Goal: Information Seeking & Learning: Learn about a topic

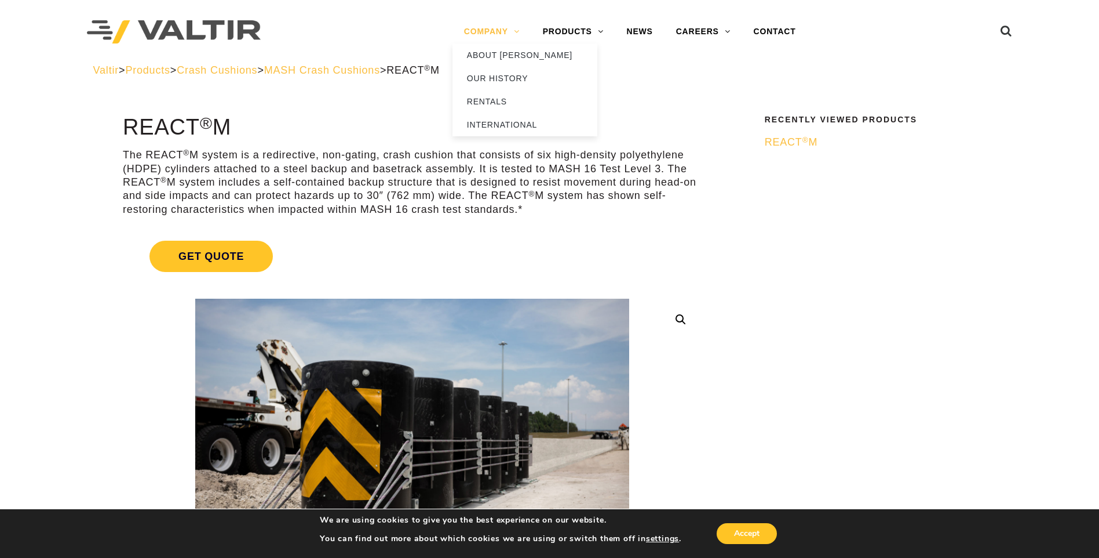
click at [516, 31] on link "COMPANY" at bounding box center [492, 31] width 79 height 23
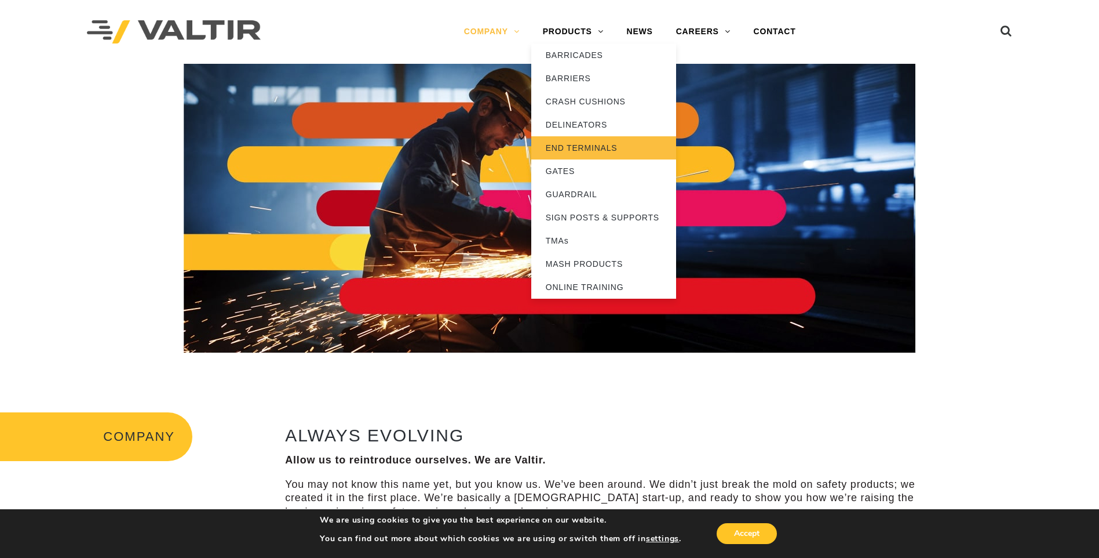
click at [581, 144] on link "END TERMINALS" at bounding box center [603, 147] width 145 height 23
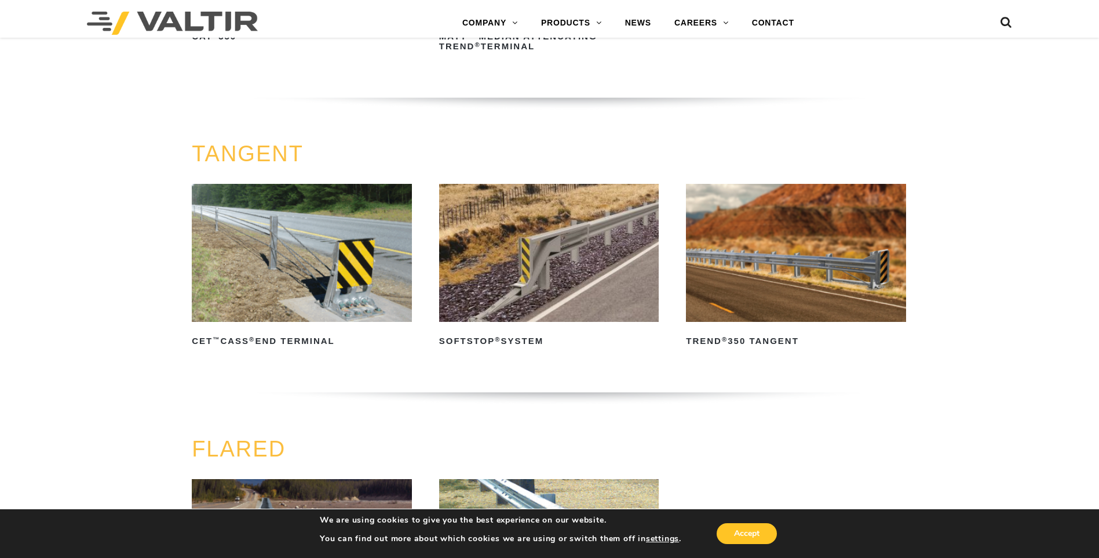
scroll to position [348, 0]
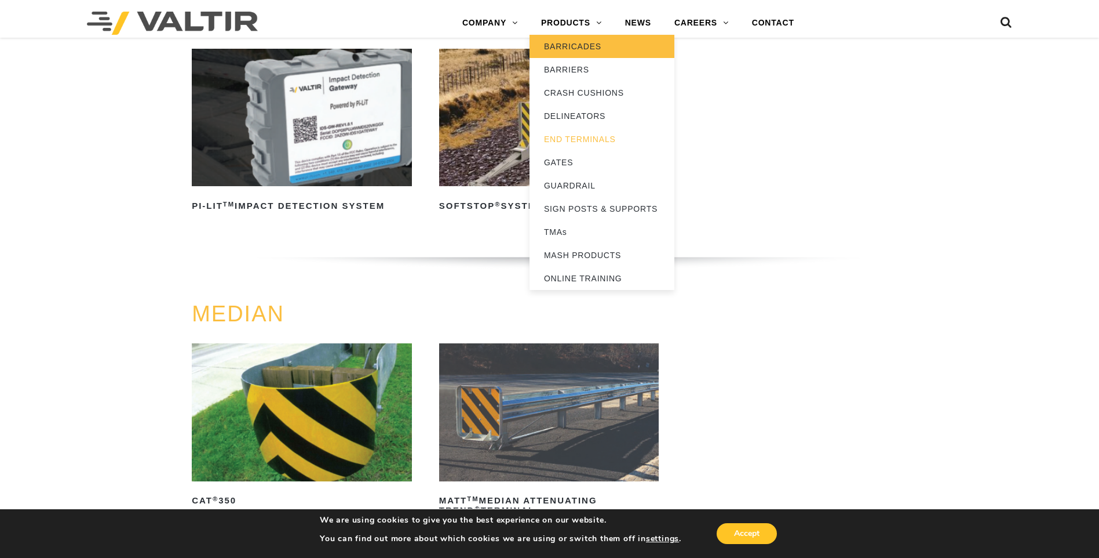
click at [566, 48] on link "BARRICADES" at bounding box center [602, 46] width 145 height 23
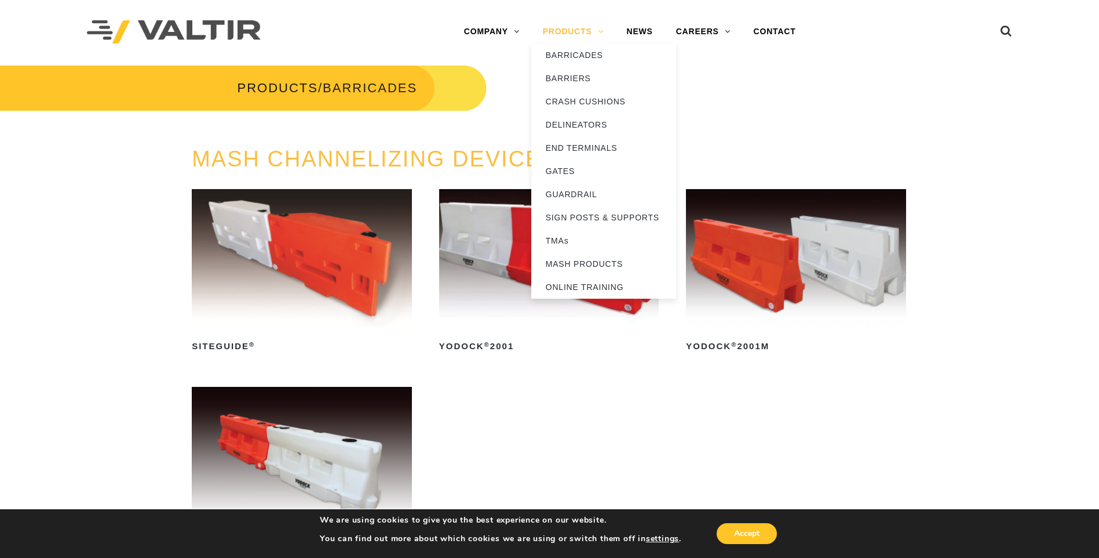
click at [599, 33] on link "PRODUCTS" at bounding box center [573, 31] width 84 height 23
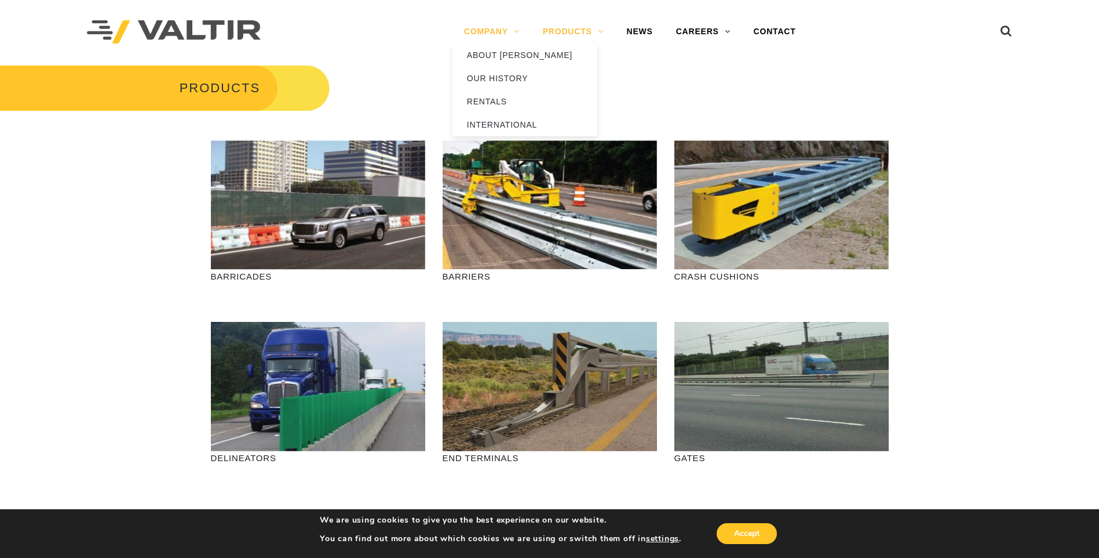
click at [504, 32] on link "COMPANY" at bounding box center [492, 31] width 79 height 23
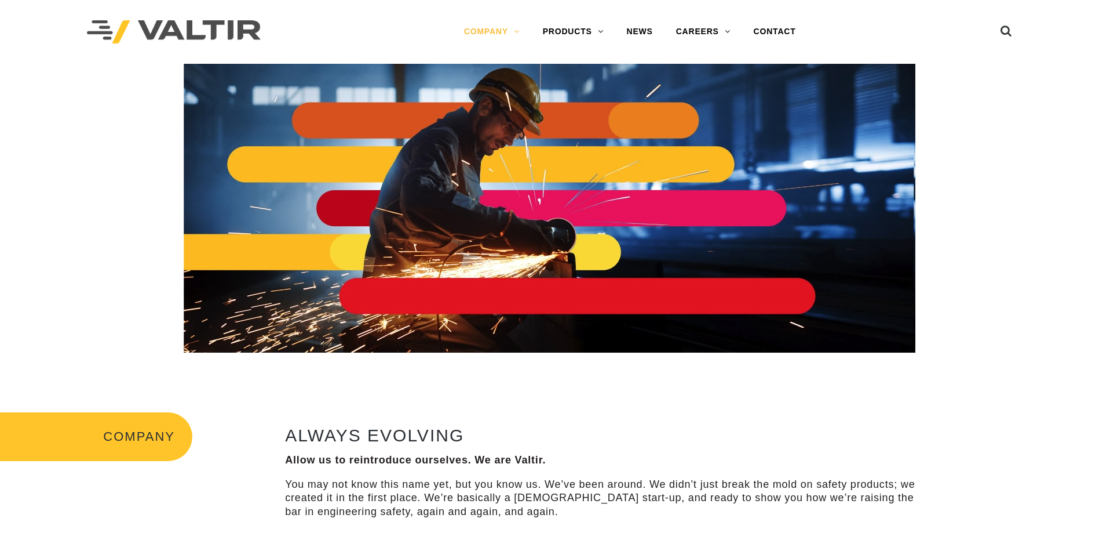
click at [314, 30] on div at bounding box center [217, 32] width 261 height 64
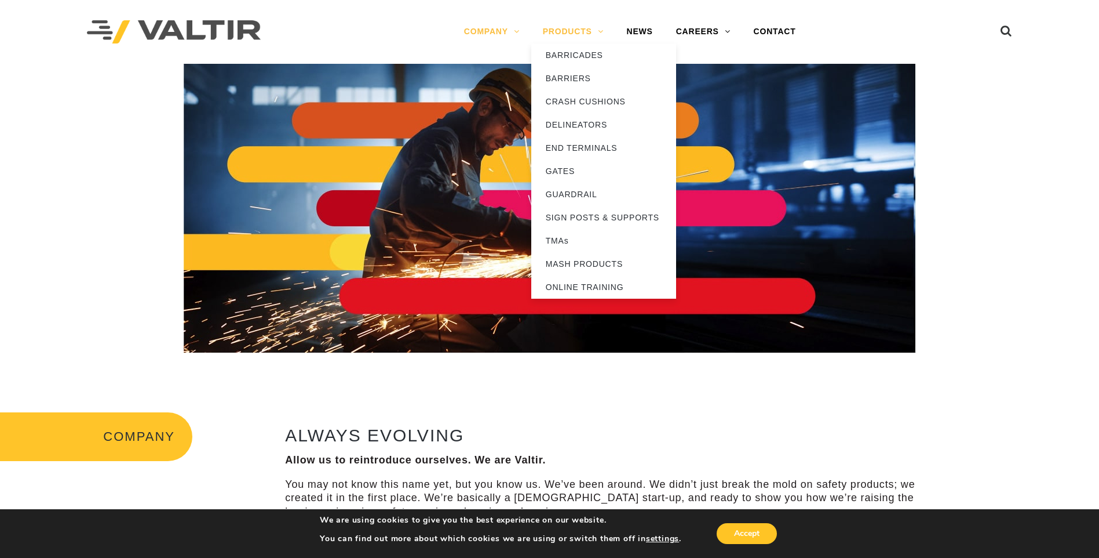
click at [600, 29] on link "PRODUCTS" at bounding box center [573, 31] width 84 height 23
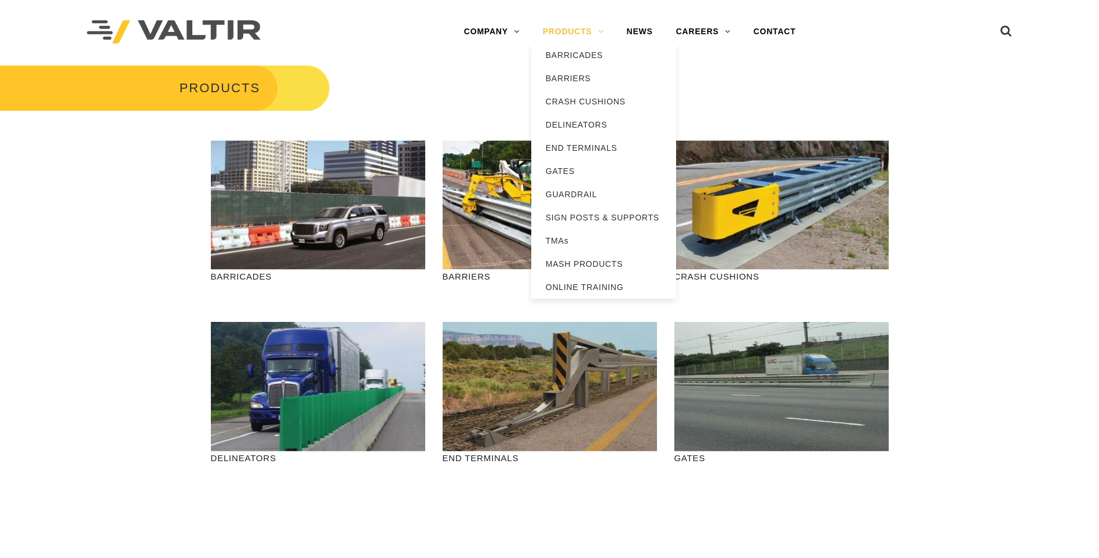
click at [581, 31] on link "PRODUCTS" at bounding box center [573, 31] width 84 height 23
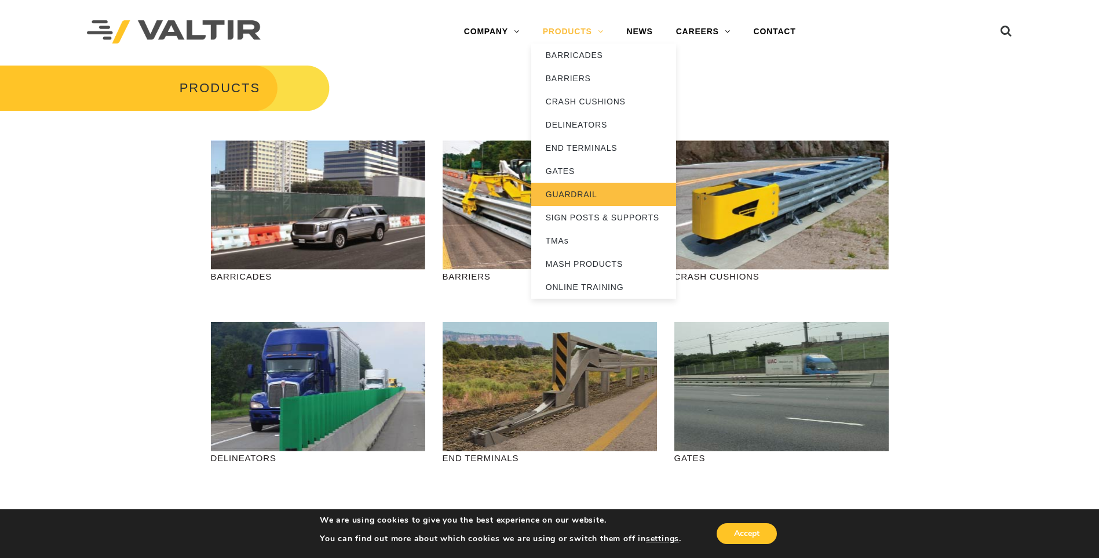
click at [575, 191] on link "GUARDRAIL" at bounding box center [603, 194] width 145 height 23
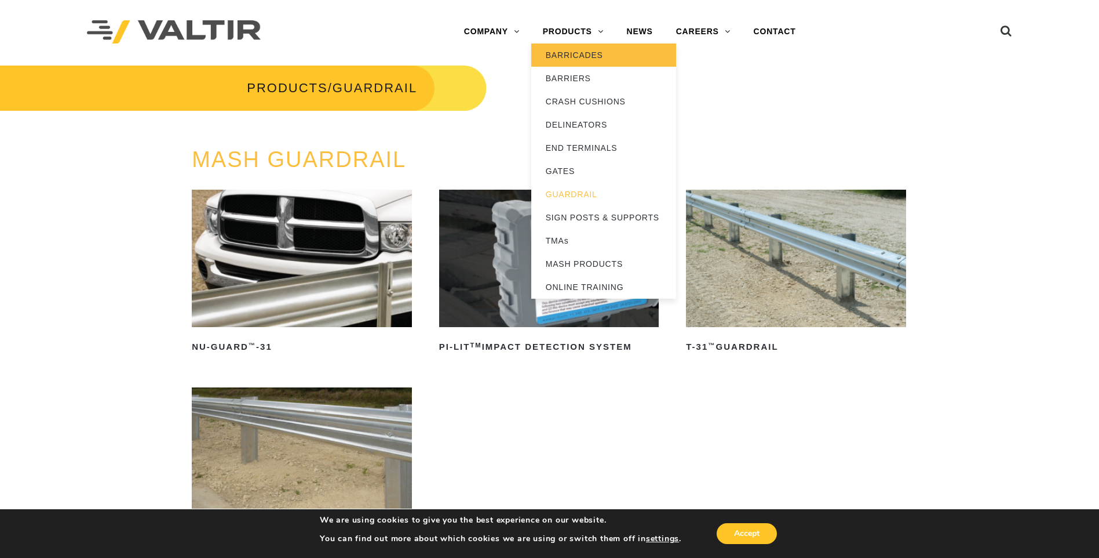
click at [580, 54] on link "BARRICADES" at bounding box center [603, 54] width 145 height 23
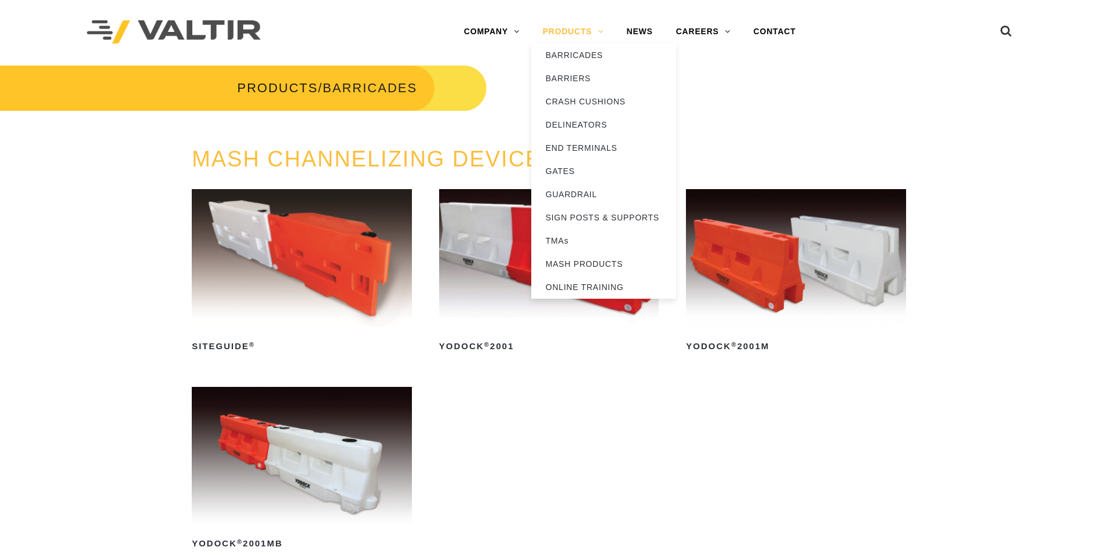
click at [574, 32] on link "PRODUCTS" at bounding box center [573, 31] width 84 height 23
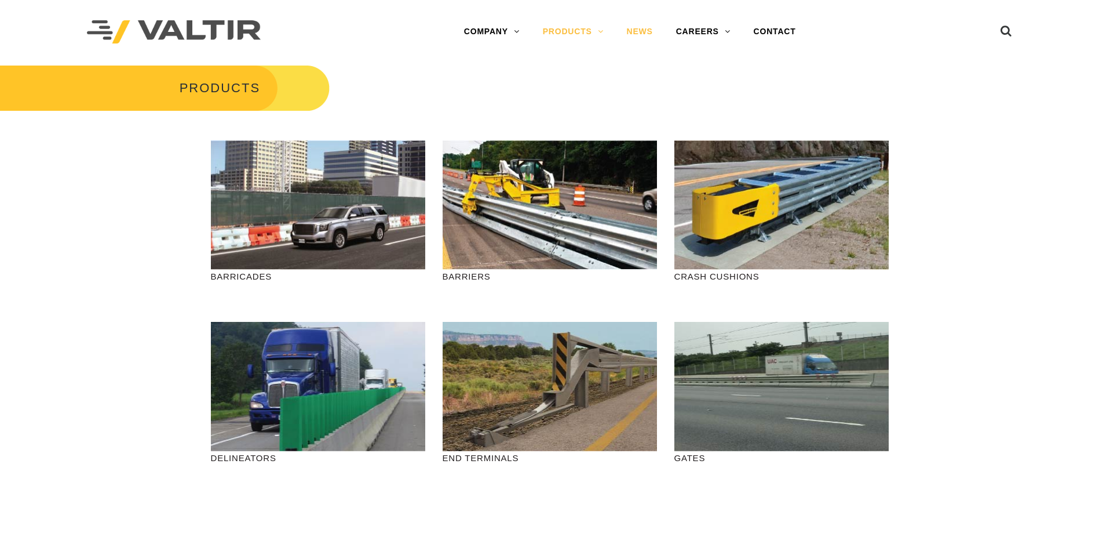
click at [654, 28] on link "NEWS" at bounding box center [639, 31] width 49 height 23
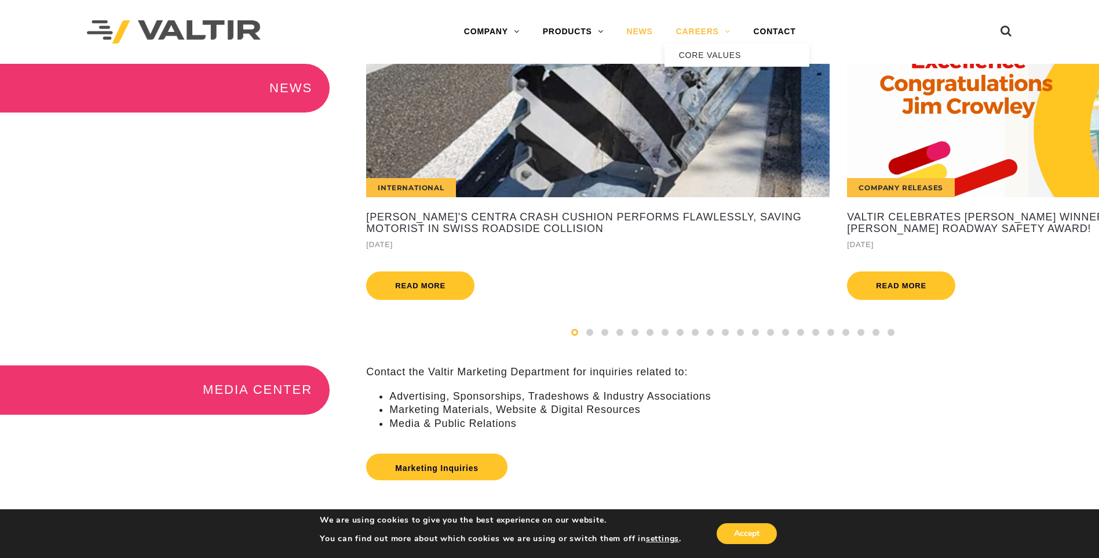
click at [715, 28] on link "CAREERS" at bounding box center [704, 31] width 78 height 23
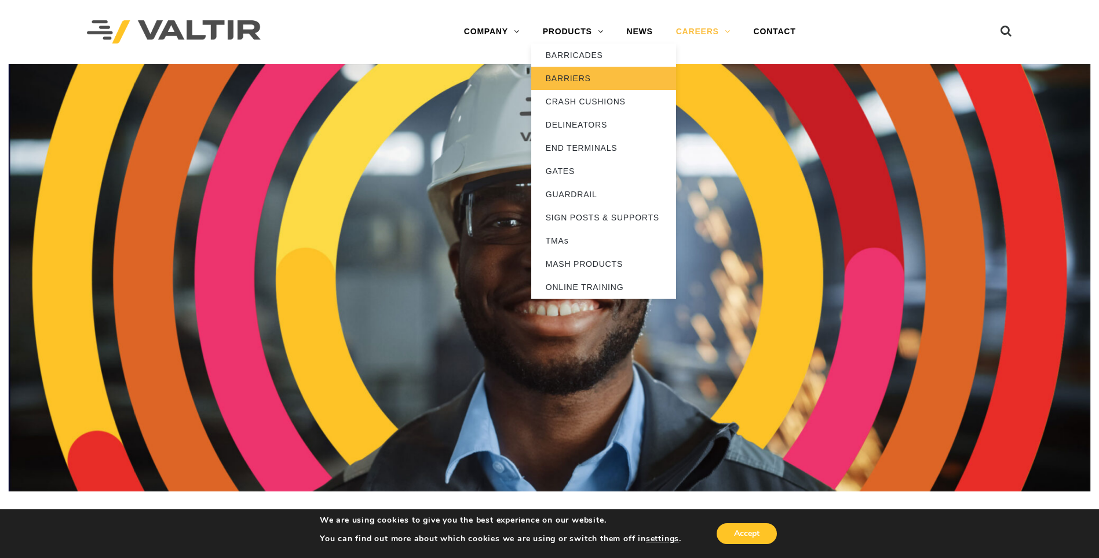
click at [580, 82] on link "BARRIERS" at bounding box center [603, 78] width 145 height 23
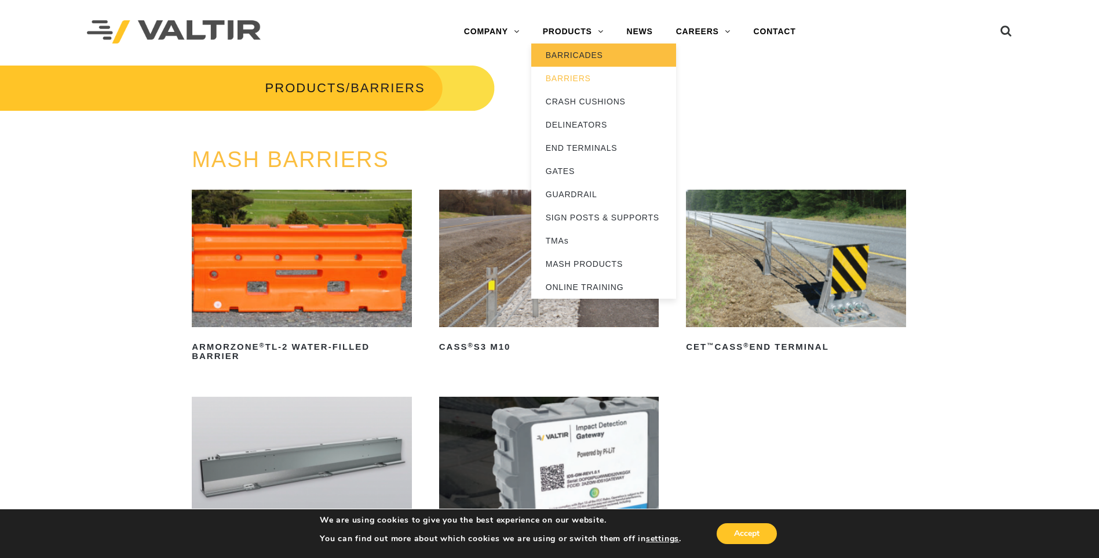
click at [596, 57] on link "BARRICADES" at bounding box center [603, 54] width 145 height 23
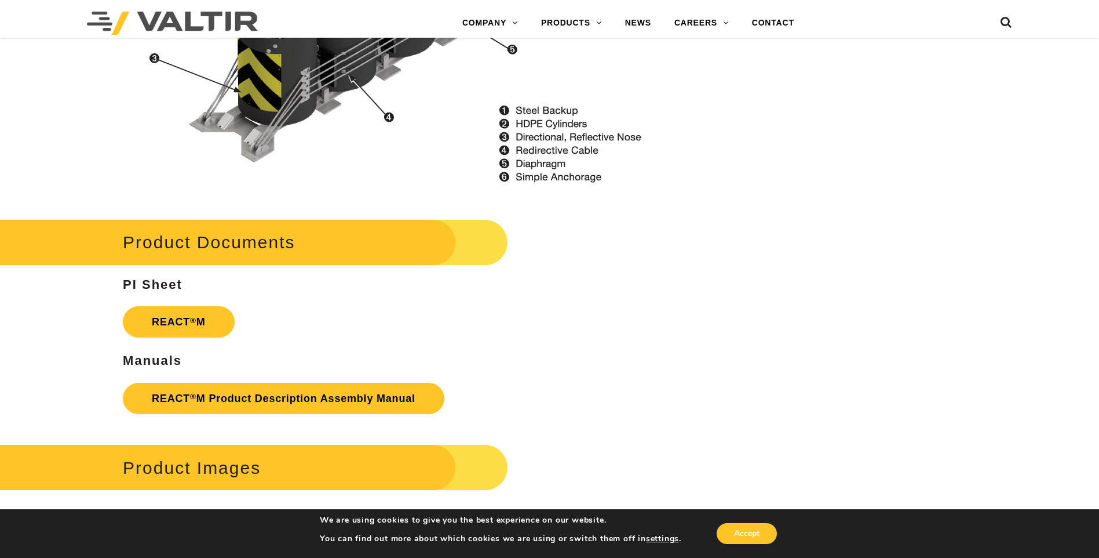
scroll to position [1501, 0]
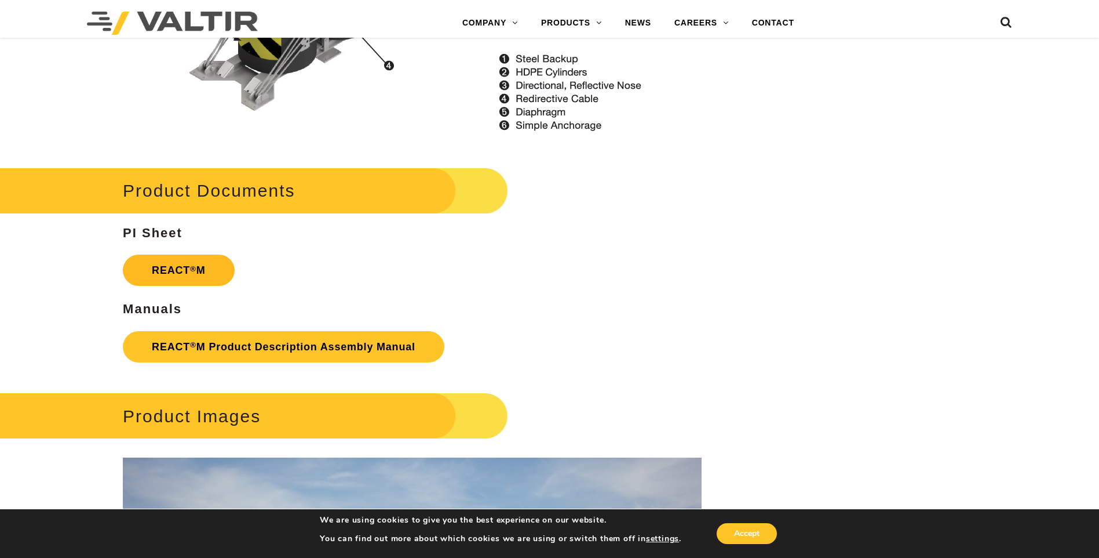
click at [196, 271] on strong "REACT ® M" at bounding box center [179, 270] width 54 height 12
click at [242, 351] on link "REACT ® M Product Description Assembly Manual" at bounding box center [284, 346] width 322 height 31
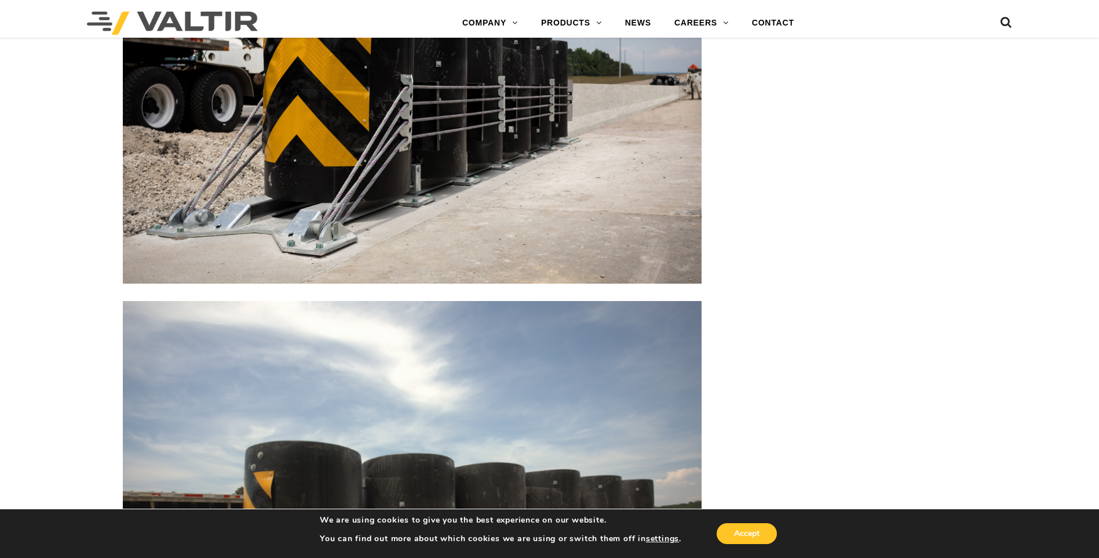
scroll to position [1849, 0]
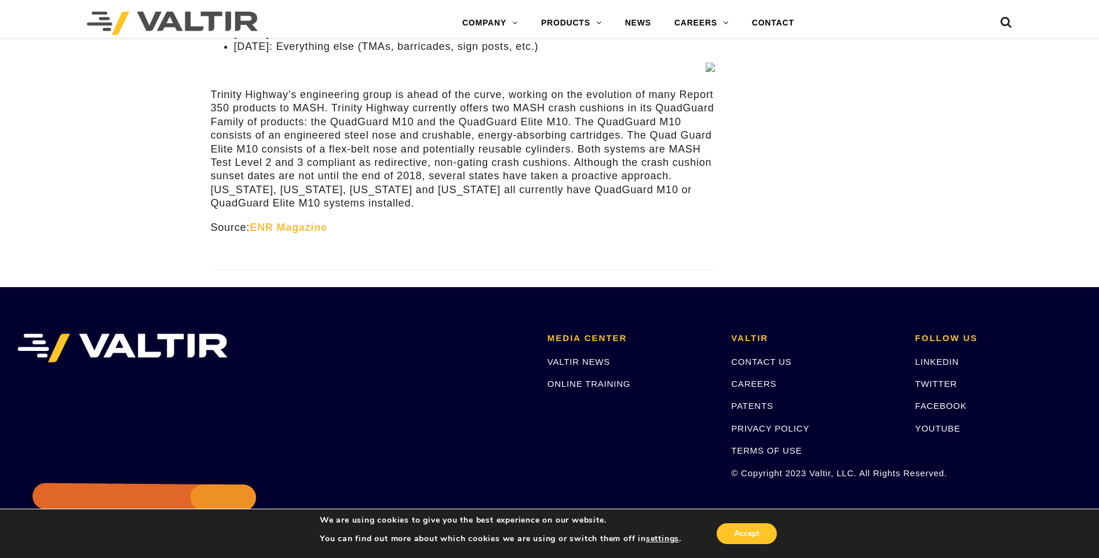
scroll to position [5437, 0]
